Goal: Information Seeking & Learning: Learn about a topic

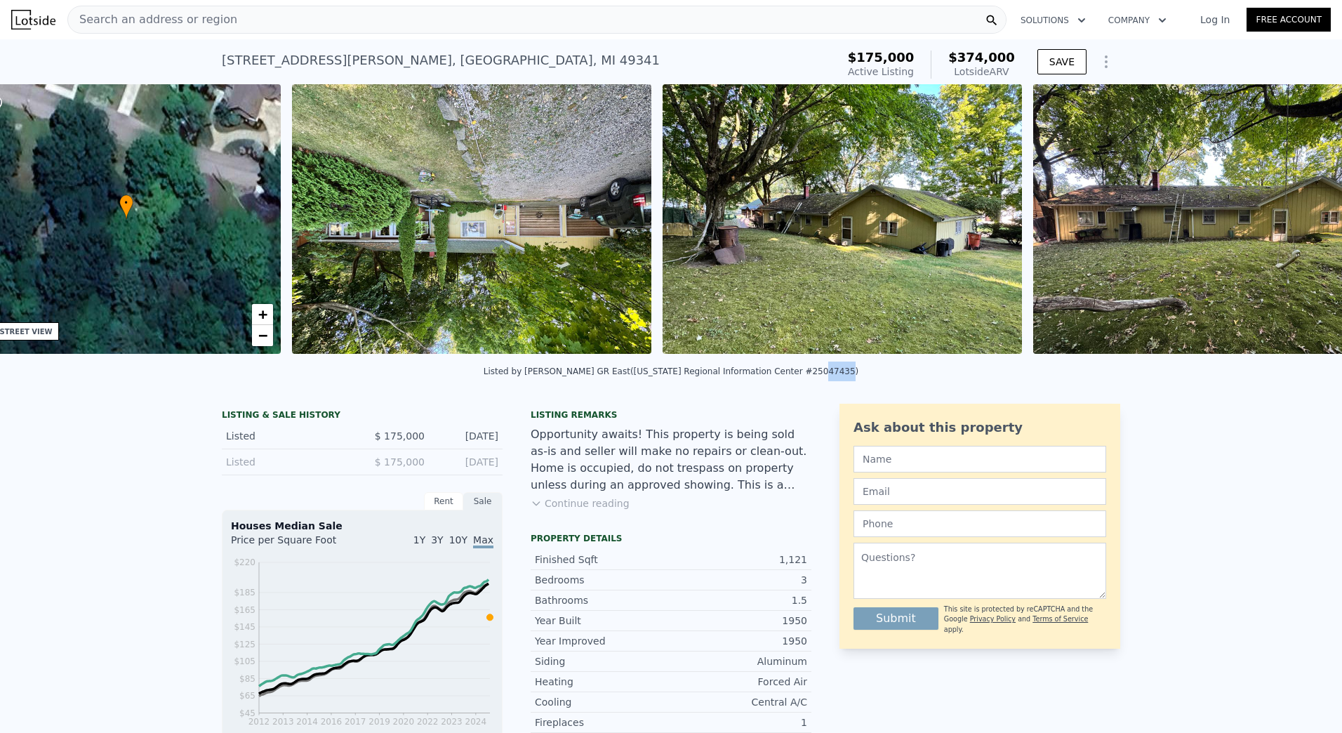
scroll to position [0, 327]
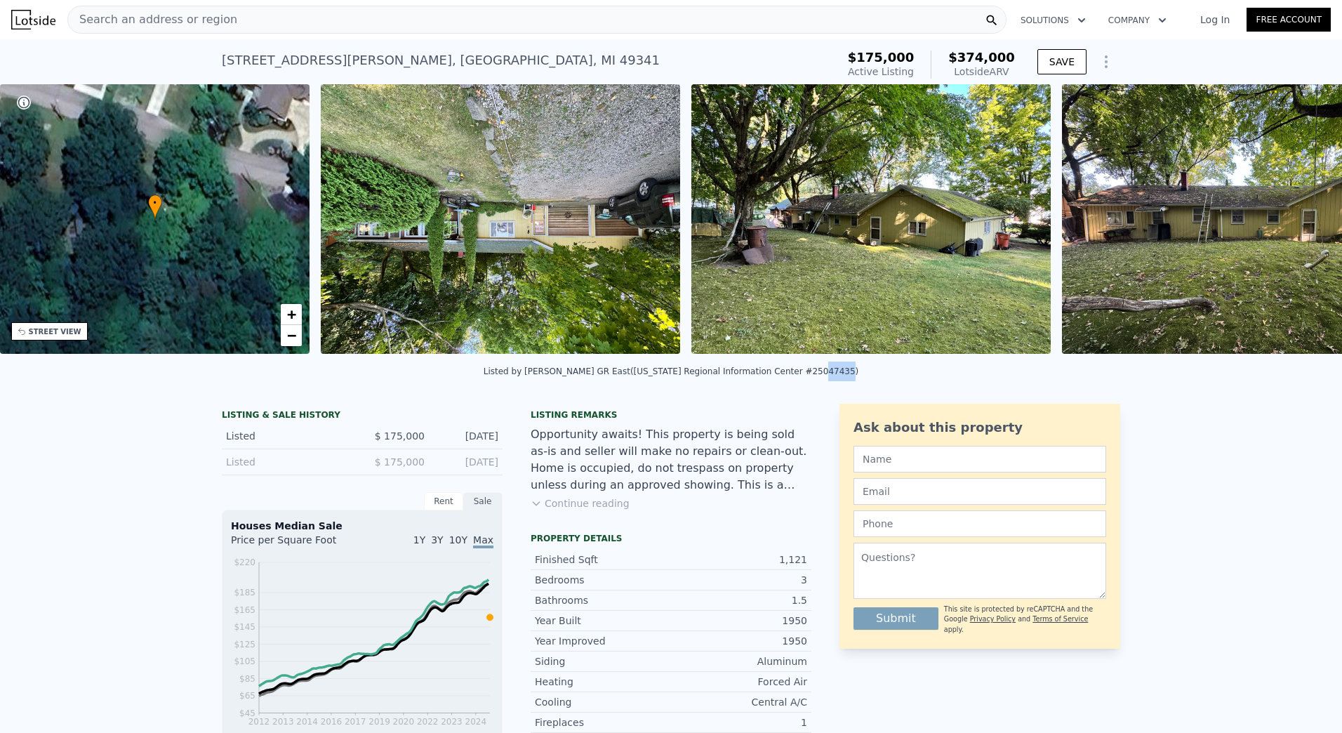
drag, startPoint x: 800, startPoint y: 370, endPoint x: 862, endPoint y: 374, distance: 61.9
click at [862, 374] on div "Listed by [PERSON_NAME][GEOGRAPHIC_DATA] ([US_STATE] Regional Information Cente…" at bounding box center [671, 376] width 1342 height 34
click at [949, 390] on div "Listed by [PERSON_NAME][GEOGRAPHIC_DATA] ([US_STATE] Regional Information Cente…" at bounding box center [671, 376] width 1342 height 34
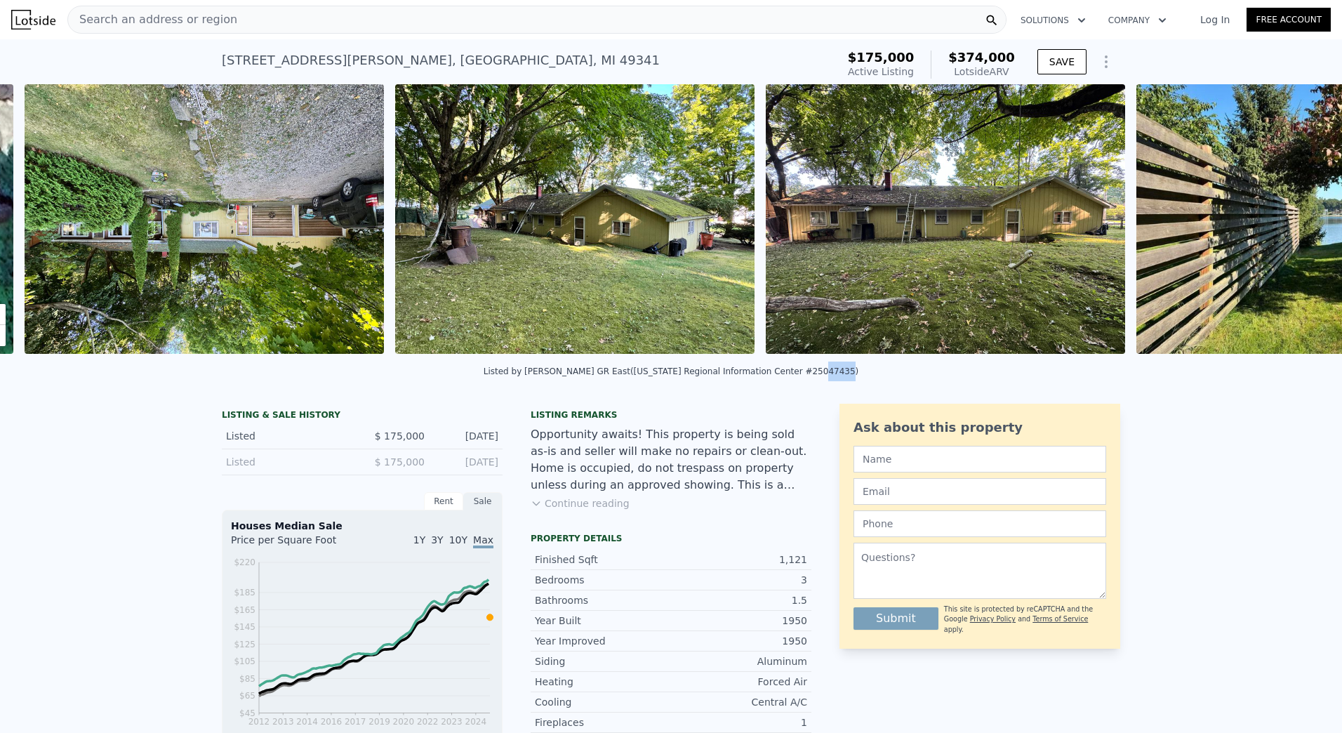
scroll to position [0, 642]
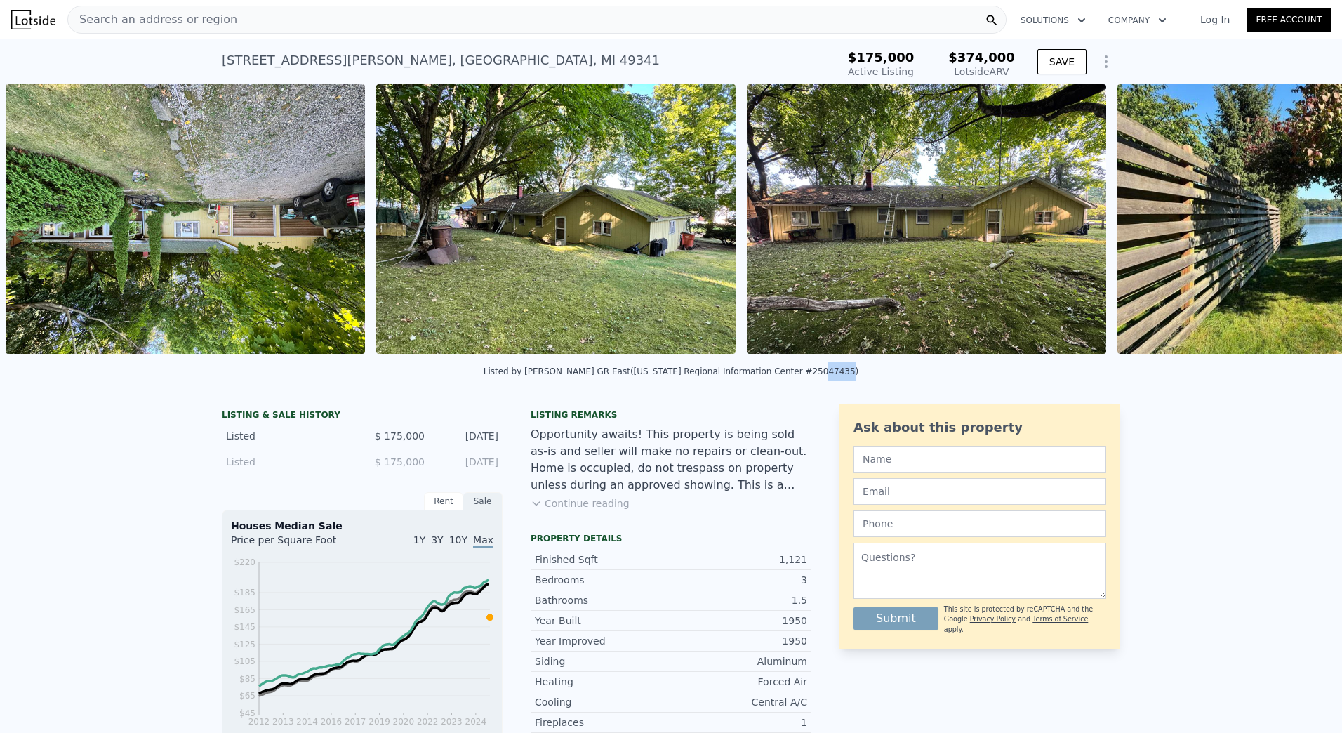
click at [1148, 383] on div "Listed by [PERSON_NAME][GEOGRAPHIC_DATA] ([US_STATE] Regional Information Cente…" at bounding box center [671, 376] width 1342 height 34
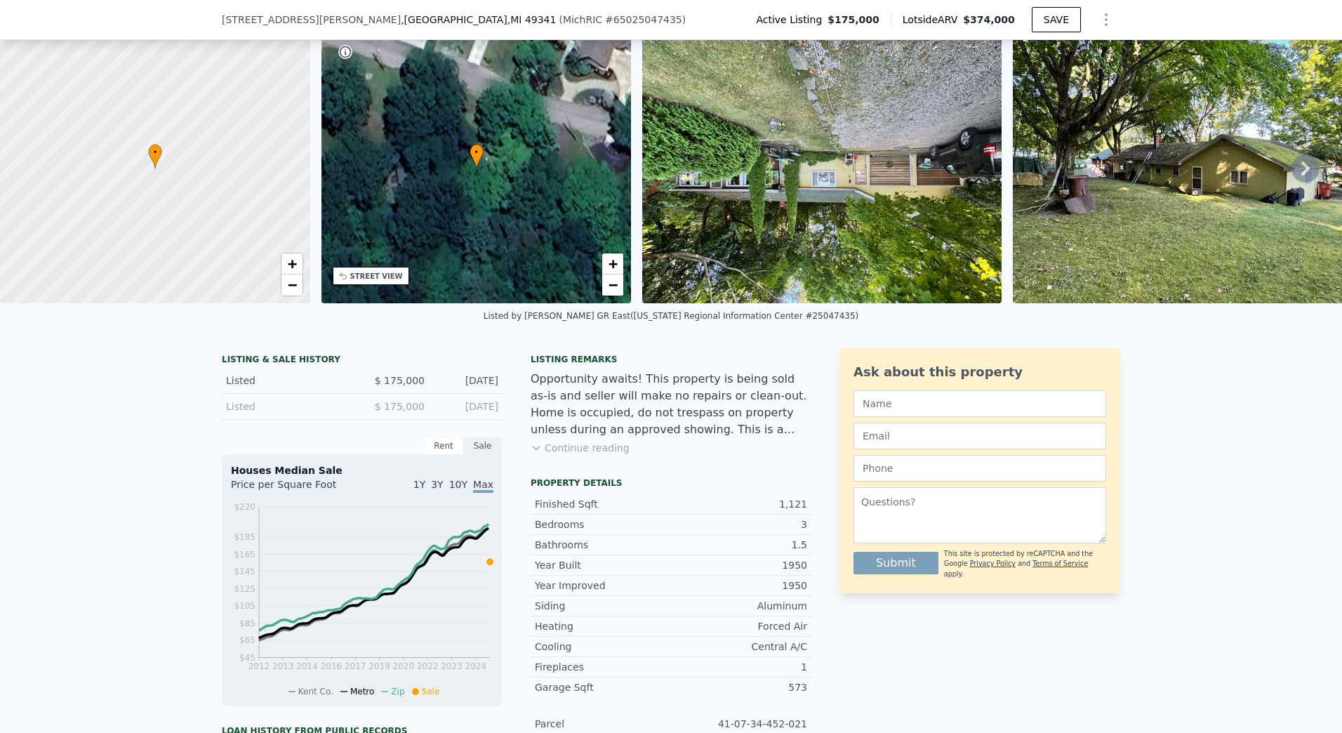
scroll to position [135, 0]
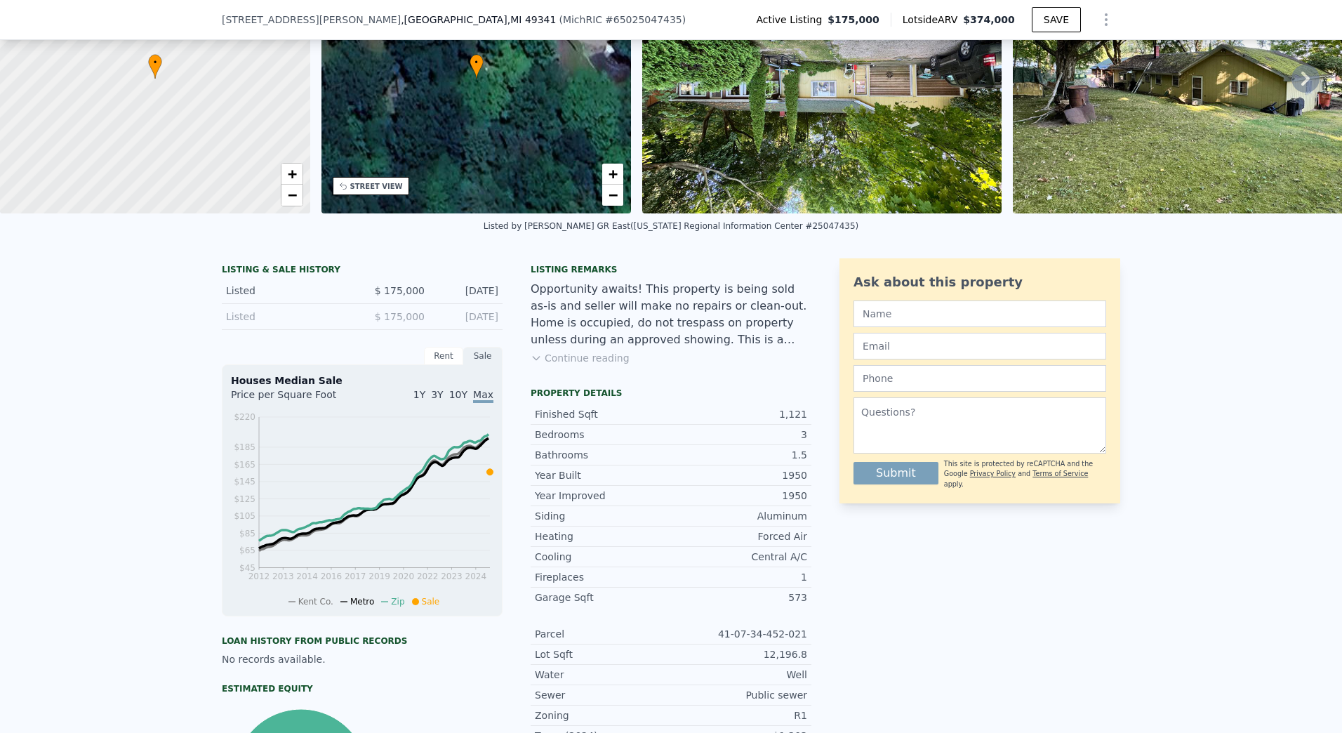
click at [574, 365] on button "Continue reading" at bounding box center [580, 358] width 99 height 14
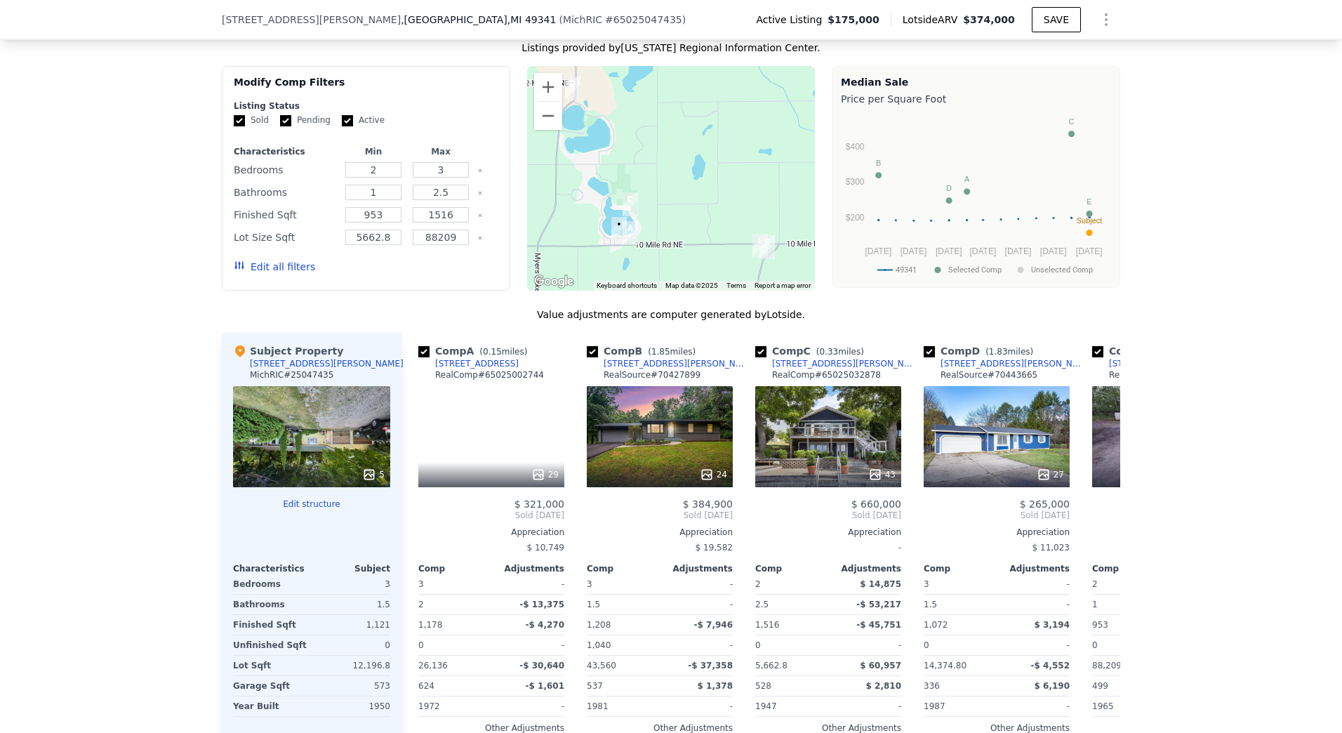
scroll to position [1259, 0]
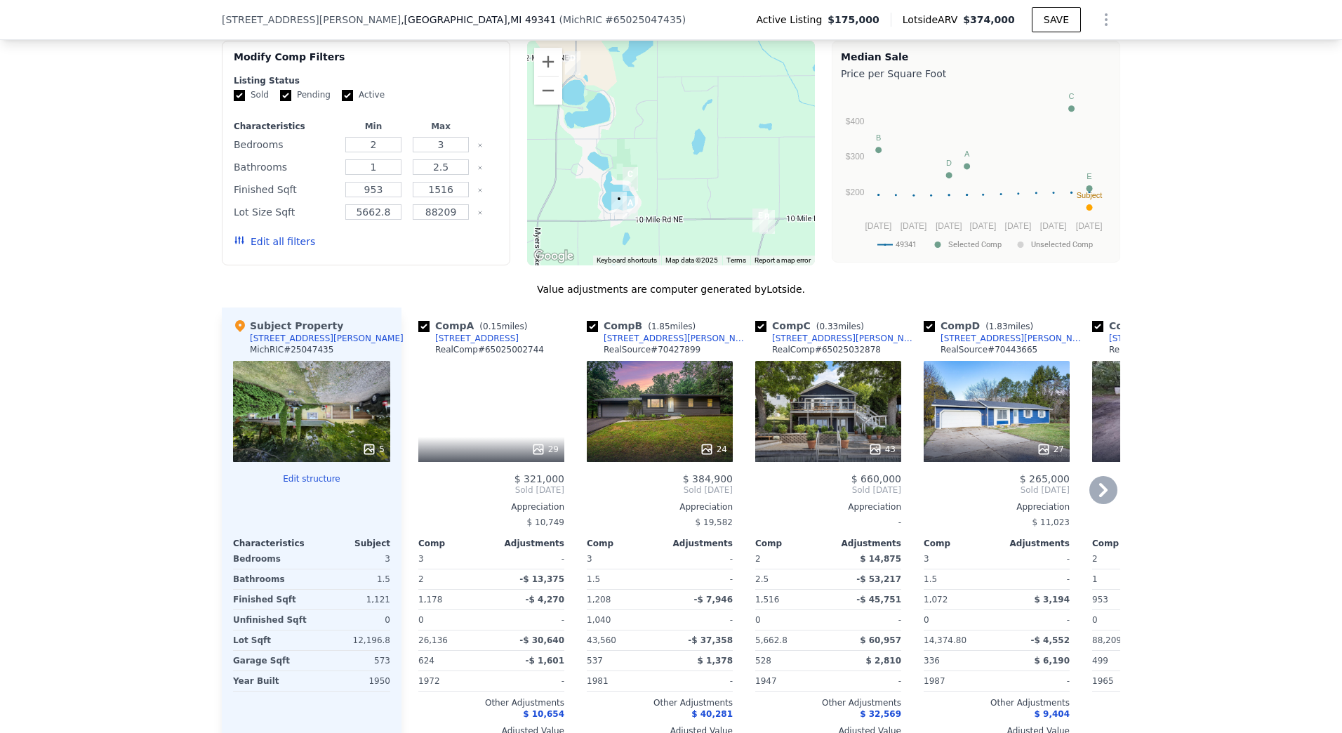
click at [992, 512] on div "$ 11,023" at bounding box center [997, 522] width 146 height 20
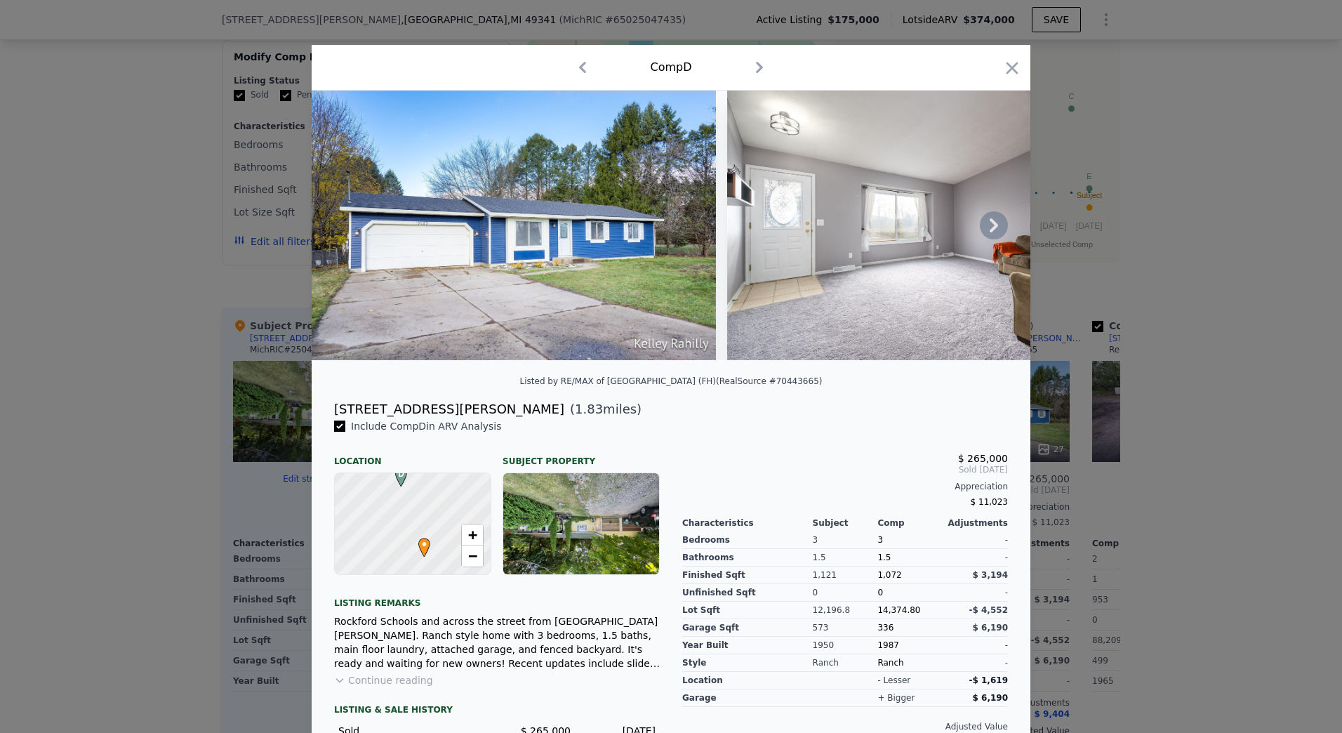
click at [990, 231] on icon at bounding box center [994, 225] width 8 height 14
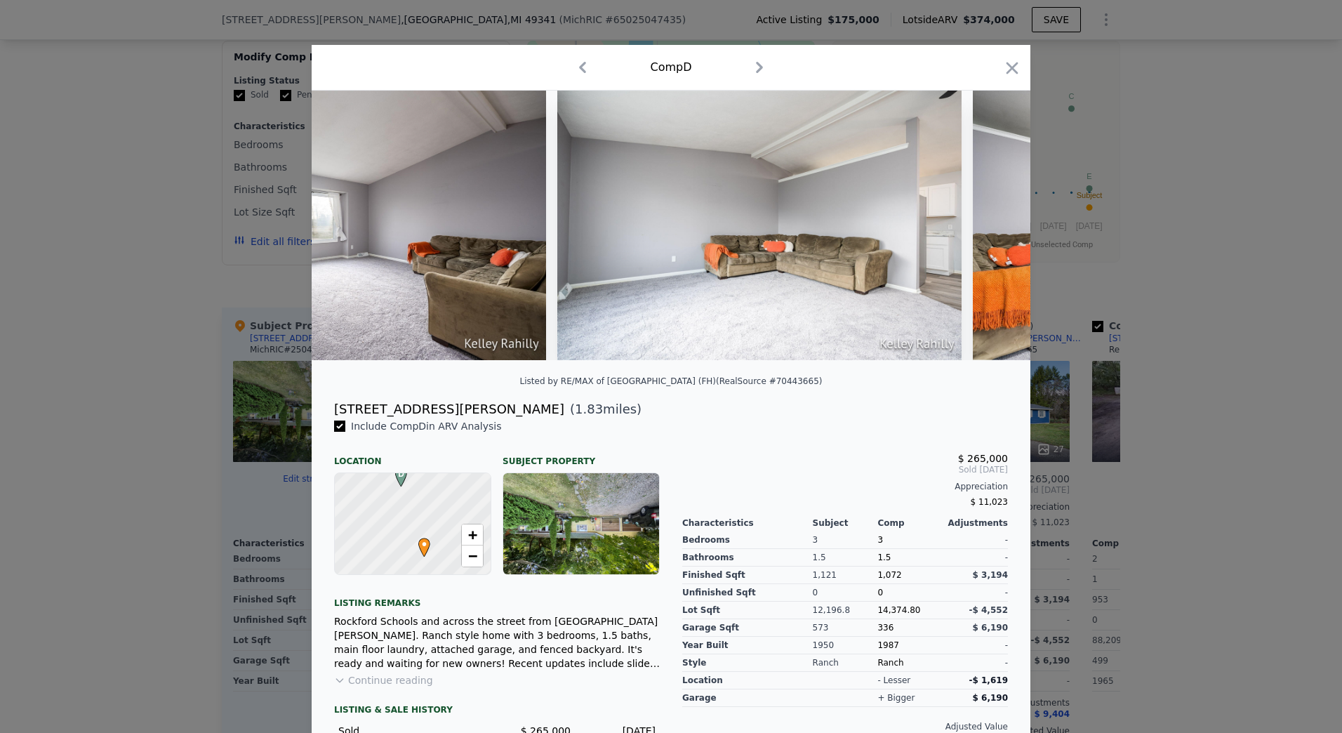
scroll to position [0, 674]
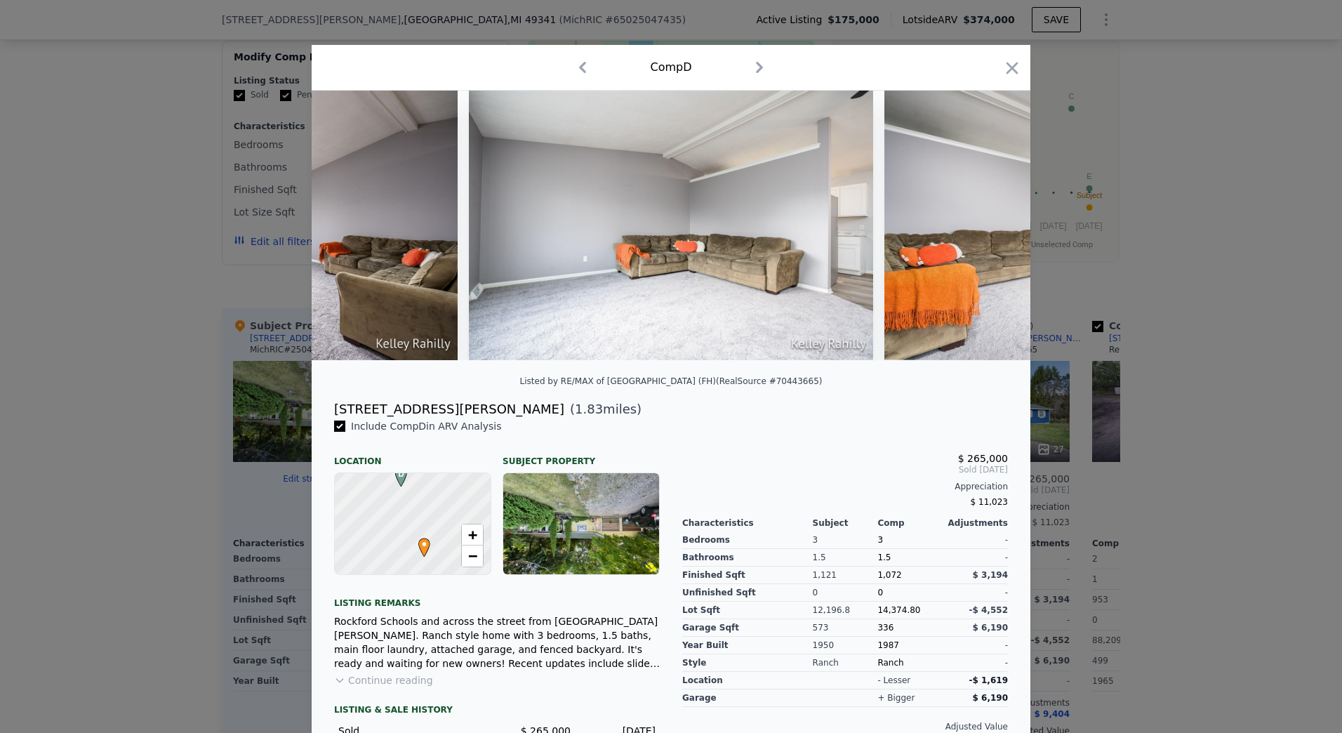
click at [990, 231] on img at bounding box center [1087, 226] width 404 height 270
click at [990, 231] on icon at bounding box center [994, 225] width 8 height 14
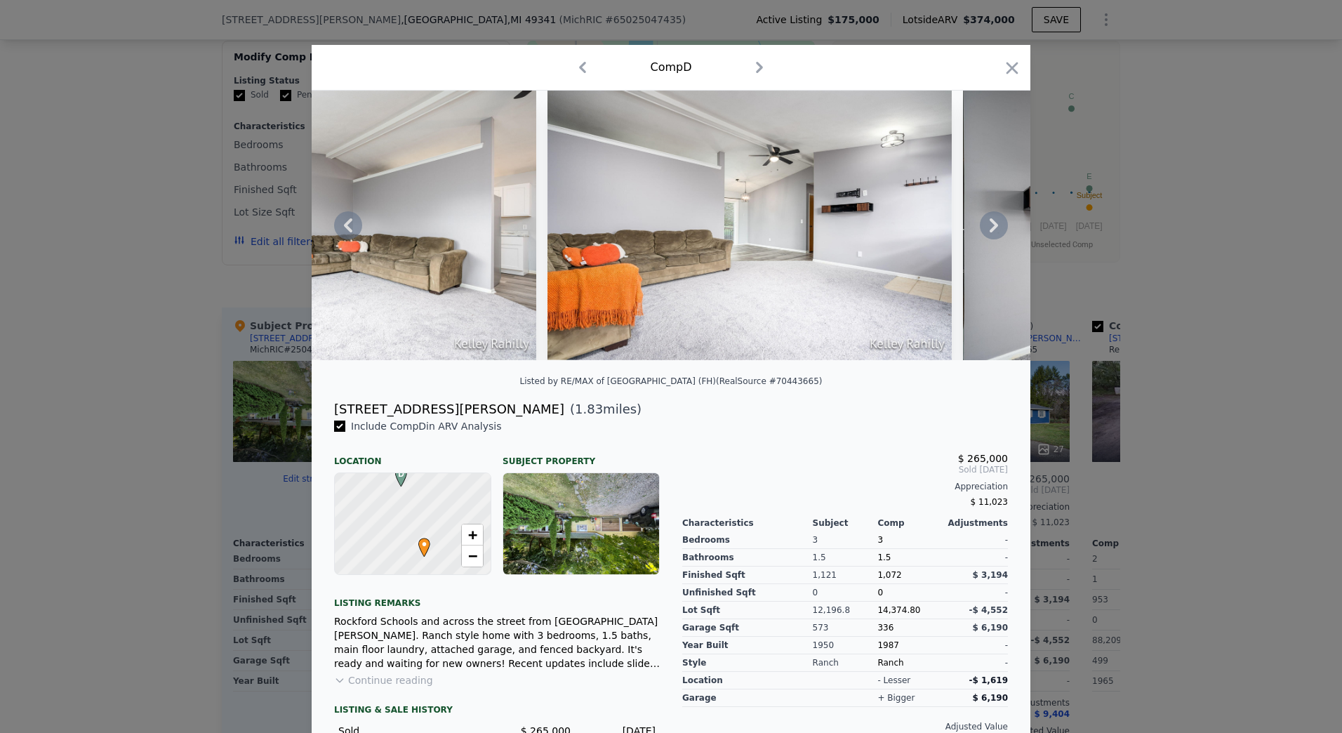
click at [990, 231] on icon at bounding box center [994, 225] width 8 height 14
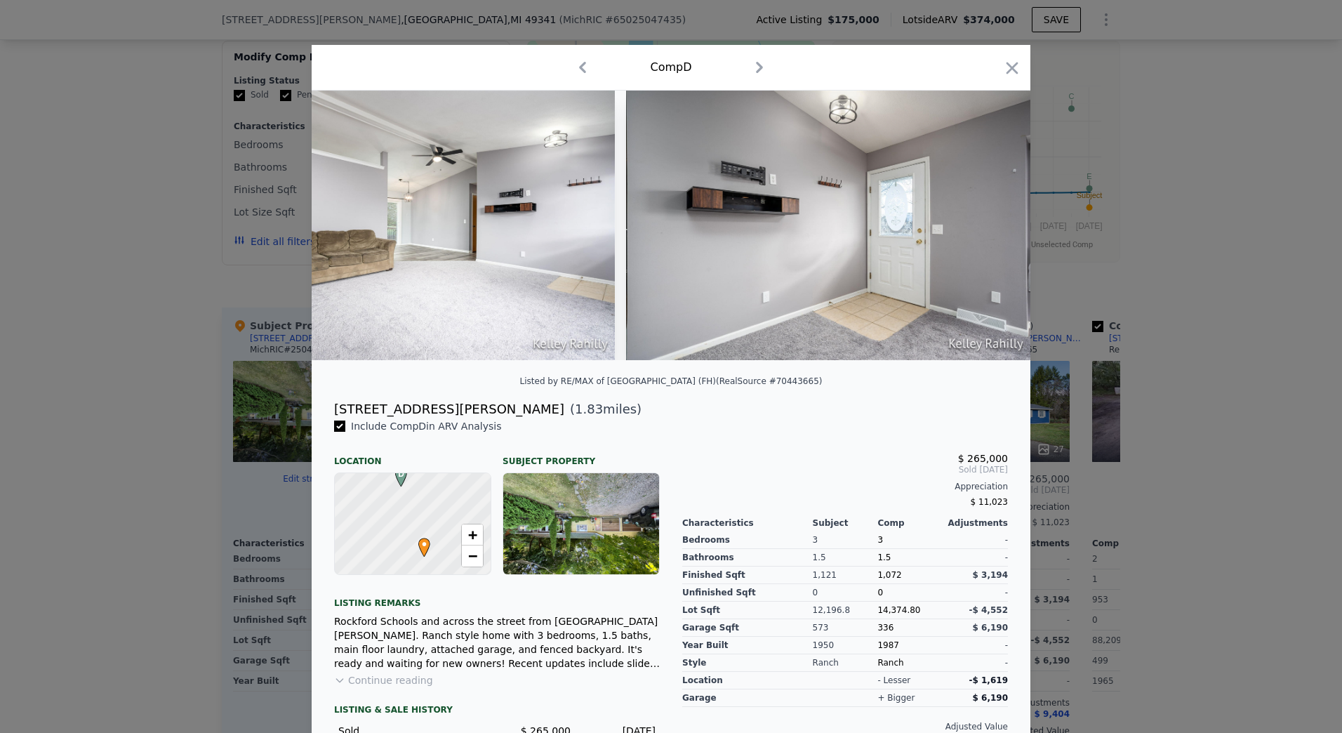
click at [990, 231] on img at bounding box center [828, 226] width 404 height 270
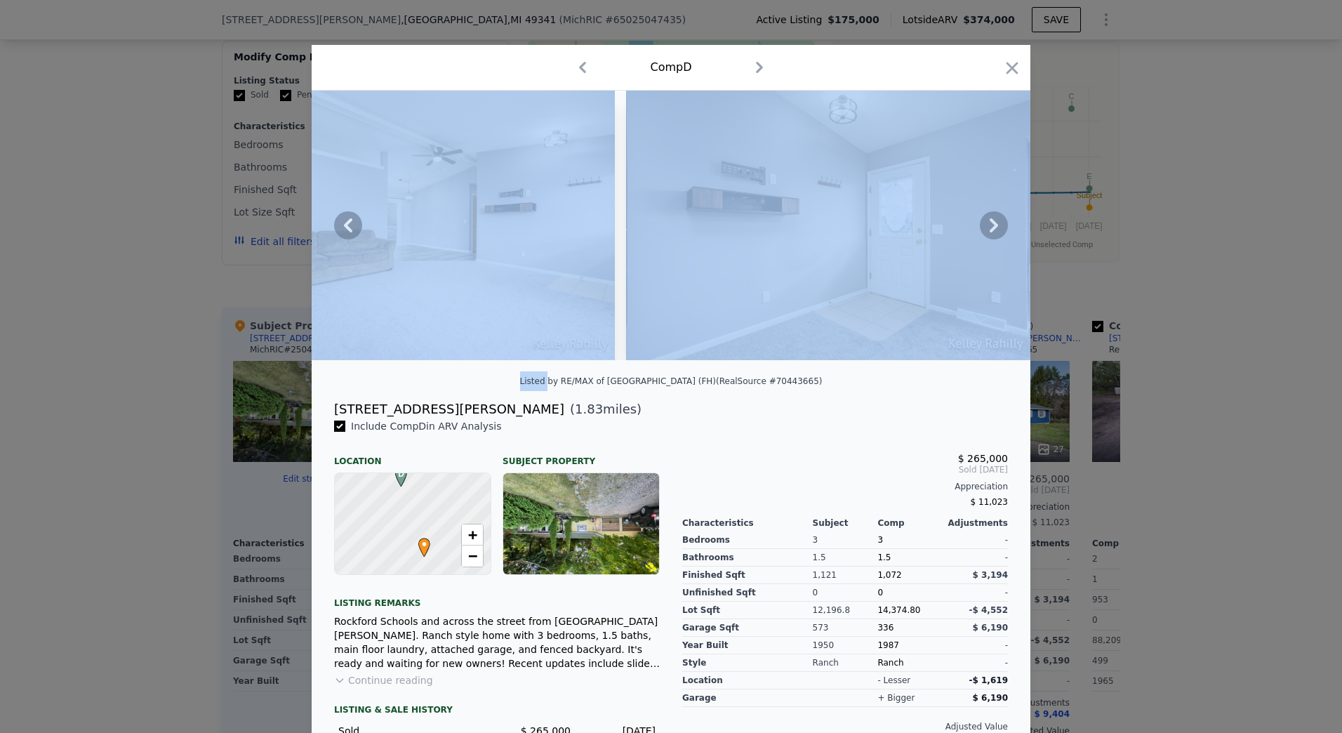
click at [990, 231] on icon at bounding box center [994, 225] width 8 height 14
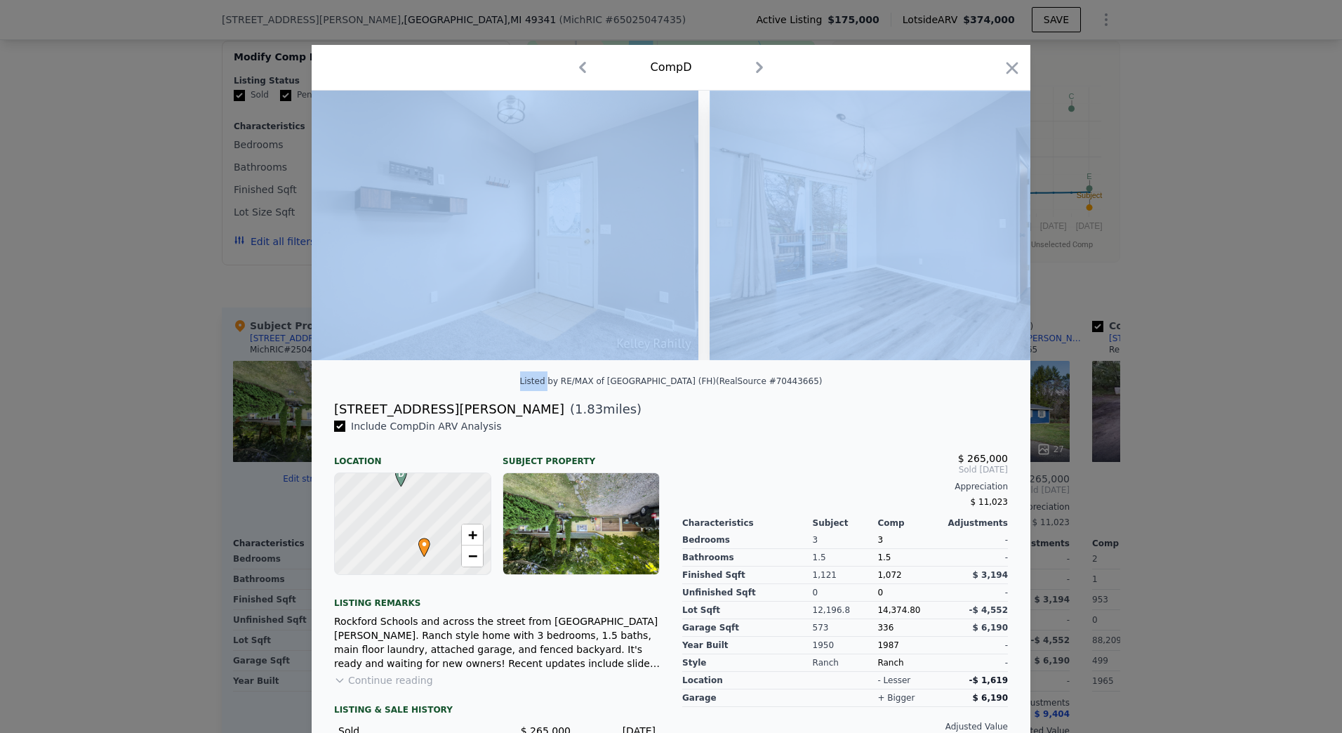
scroll to position [0, 1685]
drag, startPoint x: 990, startPoint y: 231, endPoint x: 1007, endPoint y: 68, distance: 163.8
click at [1007, 68] on icon "button" at bounding box center [1013, 68] width 12 height 12
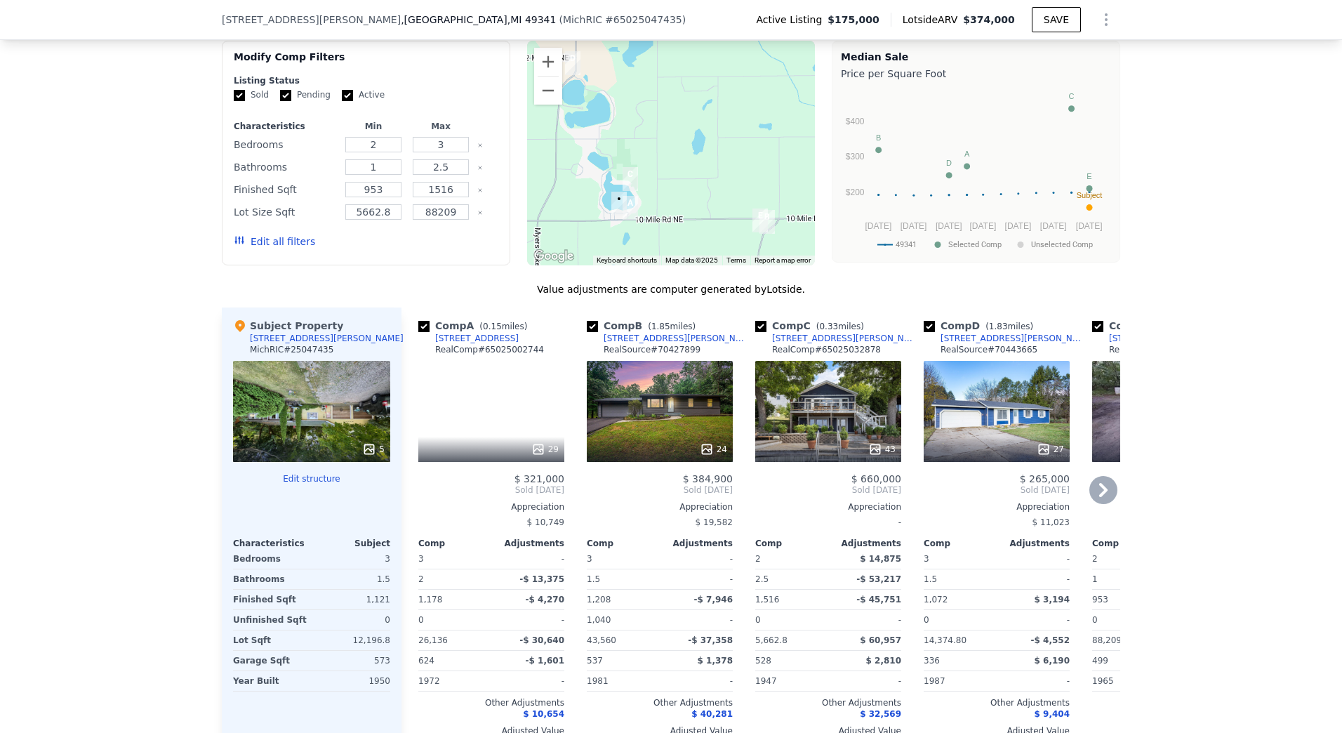
click at [1097, 476] on icon at bounding box center [1104, 490] width 28 height 28
